Goal: Navigation & Orientation: Understand site structure

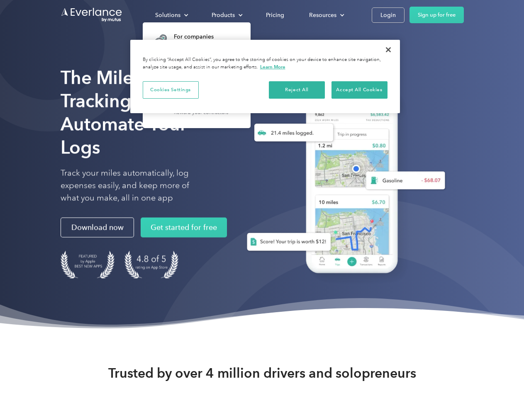
click at [171, 15] on div "Solutions" at bounding box center [167, 15] width 25 height 10
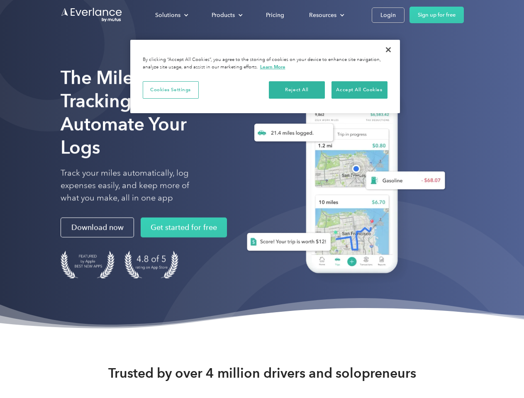
click at [226, 15] on div "Products" at bounding box center [222, 15] width 23 height 10
click at [326, 15] on div "Resources" at bounding box center [322, 15] width 27 height 10
click at [170, 90] on button "Cookies Settings" at bounding box center [171, 89] width 56 height 17
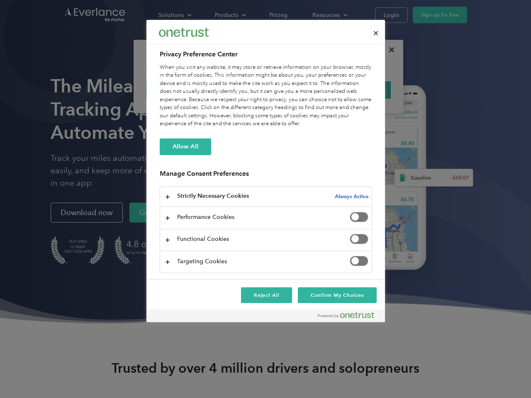
click at [297, 90] on div "When you visit any website, it may store or retrieve information on your browse…" at bounding box center [266, 95] width 212 height 65
click at [359, 90] on div "When you visit any website, it may store or retrieve information on your browse…" at bounding box center [266, 95] width 212 height 65
click at [388, 50] on div at bounding box center [265, 199] width 531 height 398
